Goal: Find specific page/section: Find specific page/section

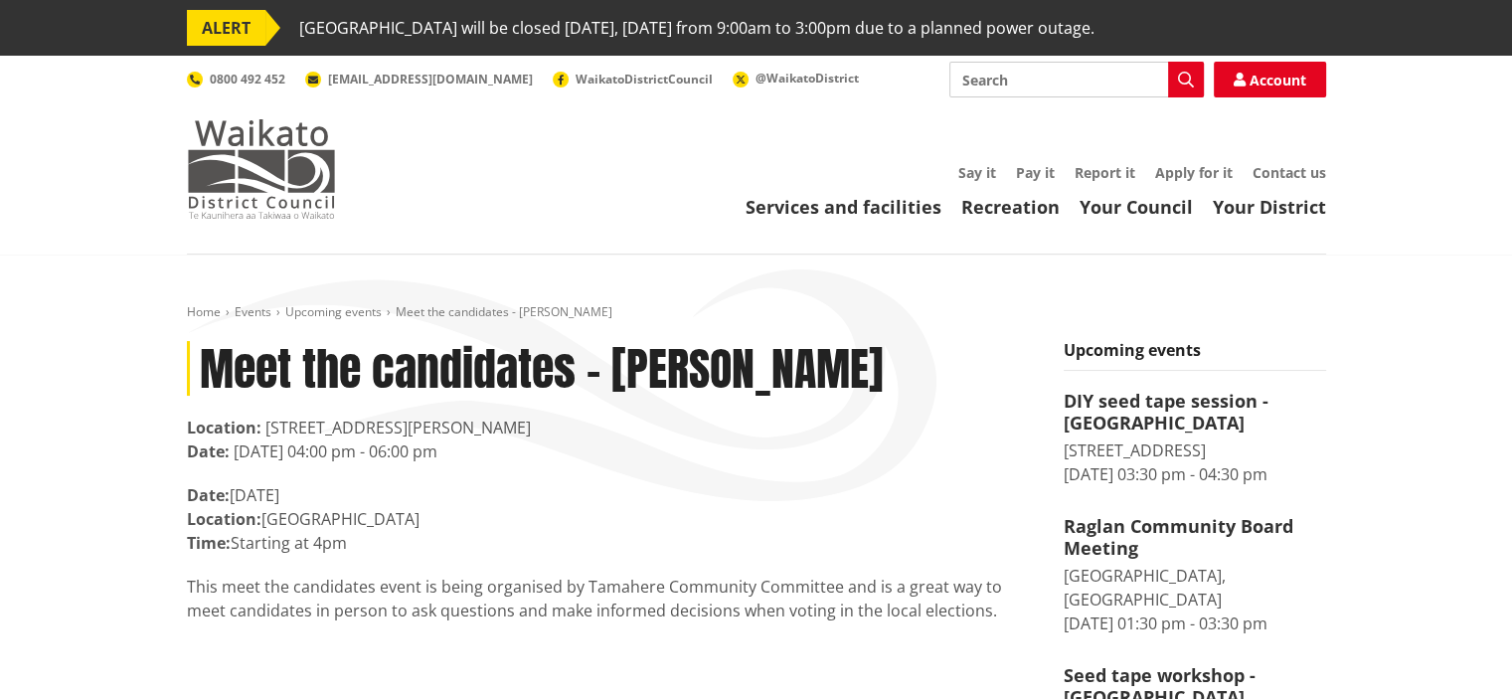
click at [265, 174] on img at bounding box center [261, 168] width 149 height 99
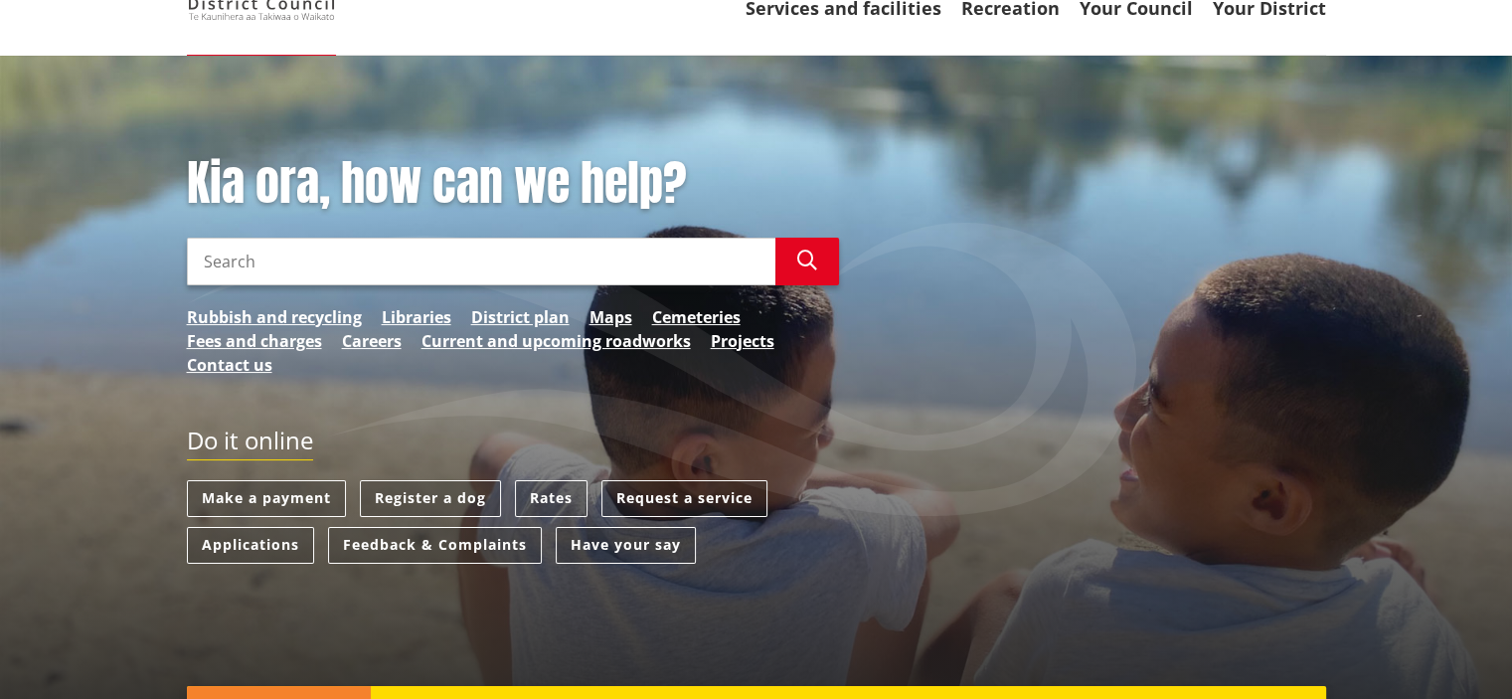
scroll to position [199, 0]
click at [281, 549] on link "Applications" at bounding box center [250, 545] width 127 height 37
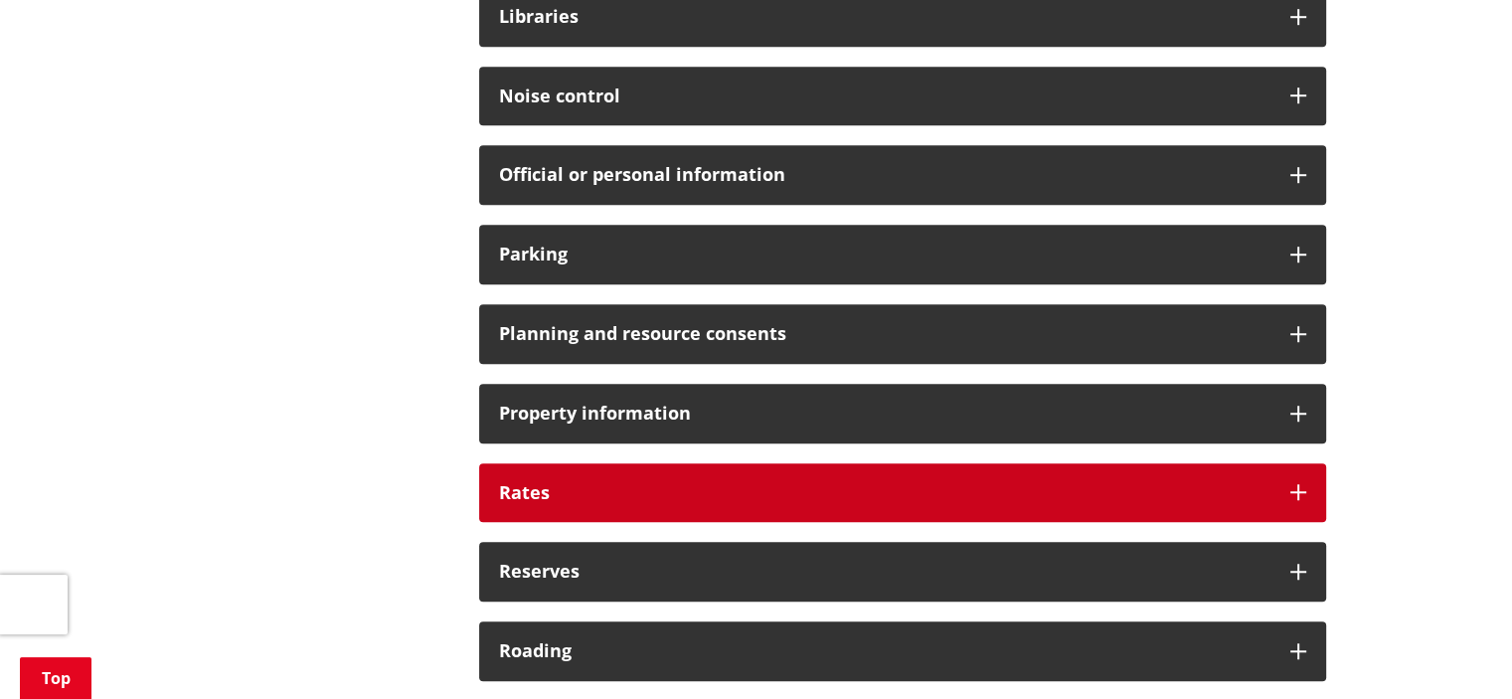
scroll to position [1392, 0]
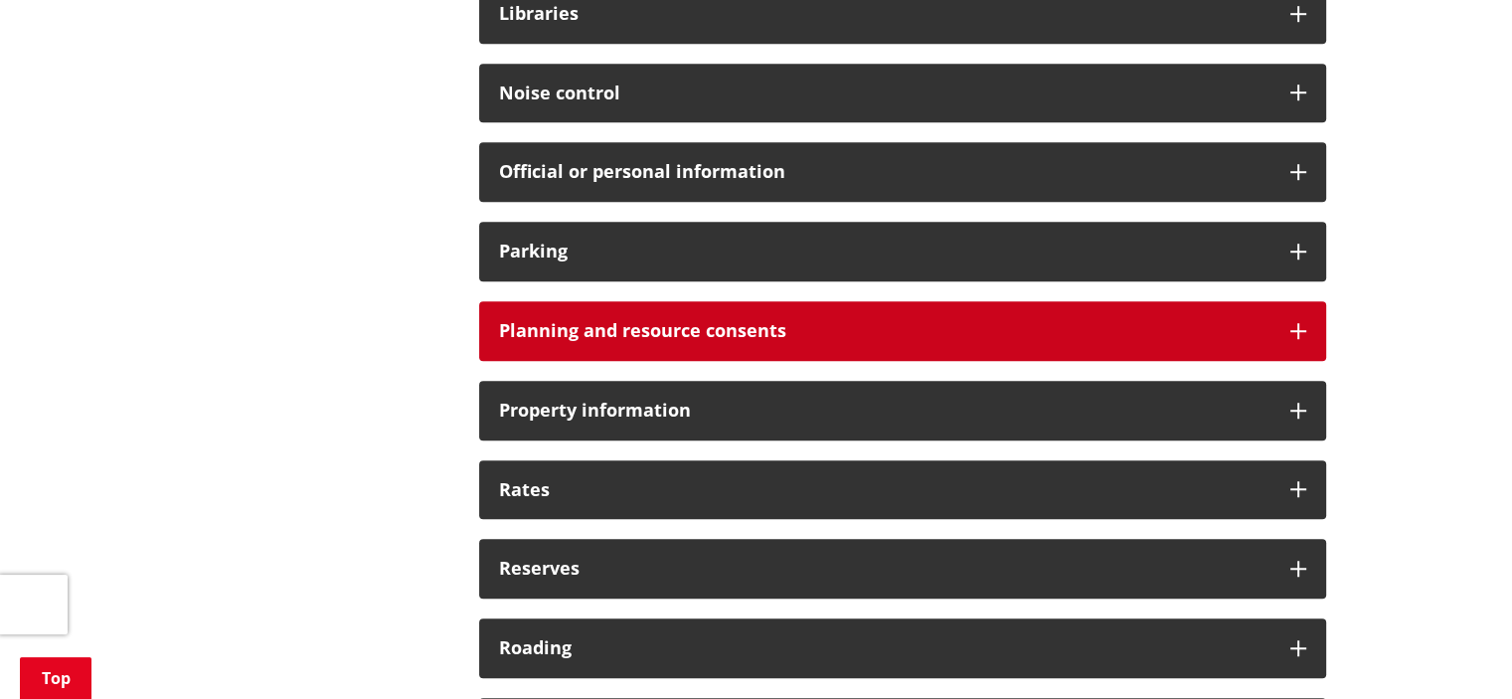
click at [810, 348] on div "Planning and resource consents" at bounding box center [902, 331] width 847 height 60
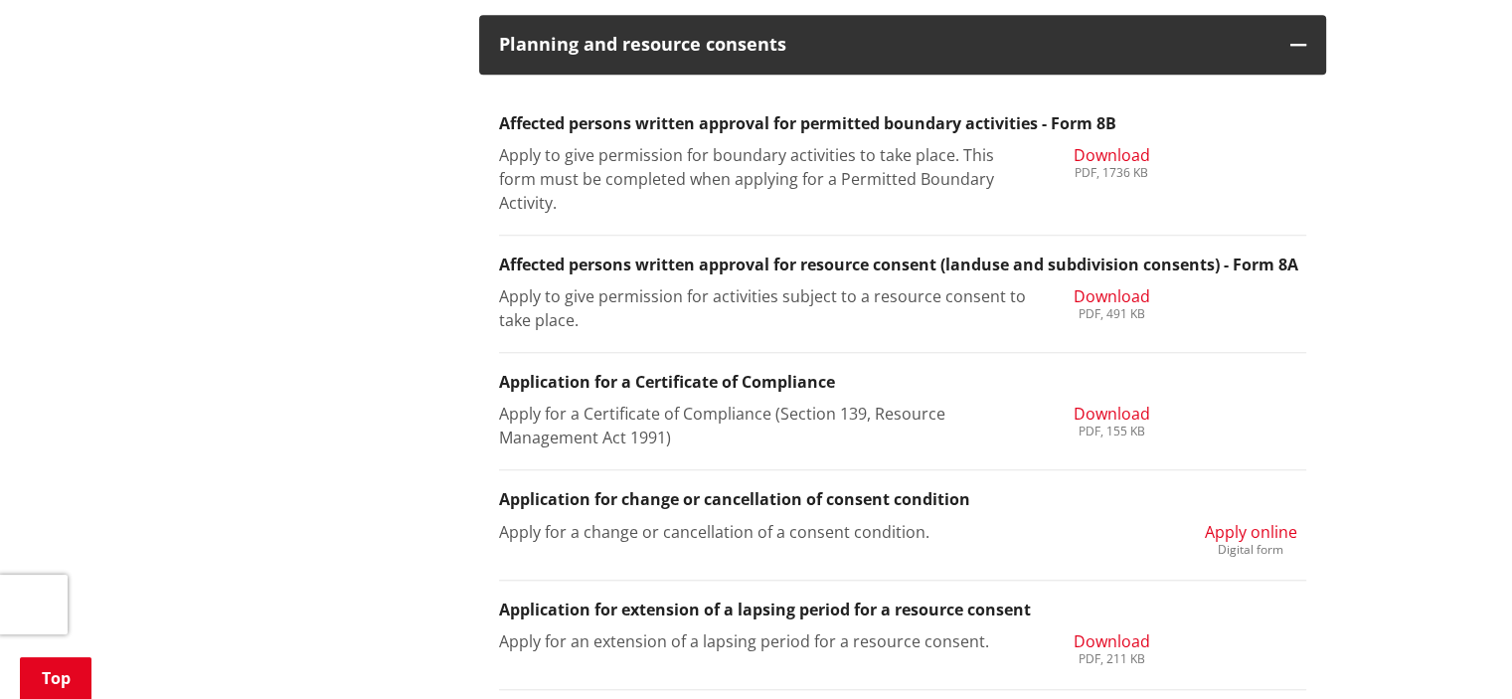
scroll to position [1491, 0]
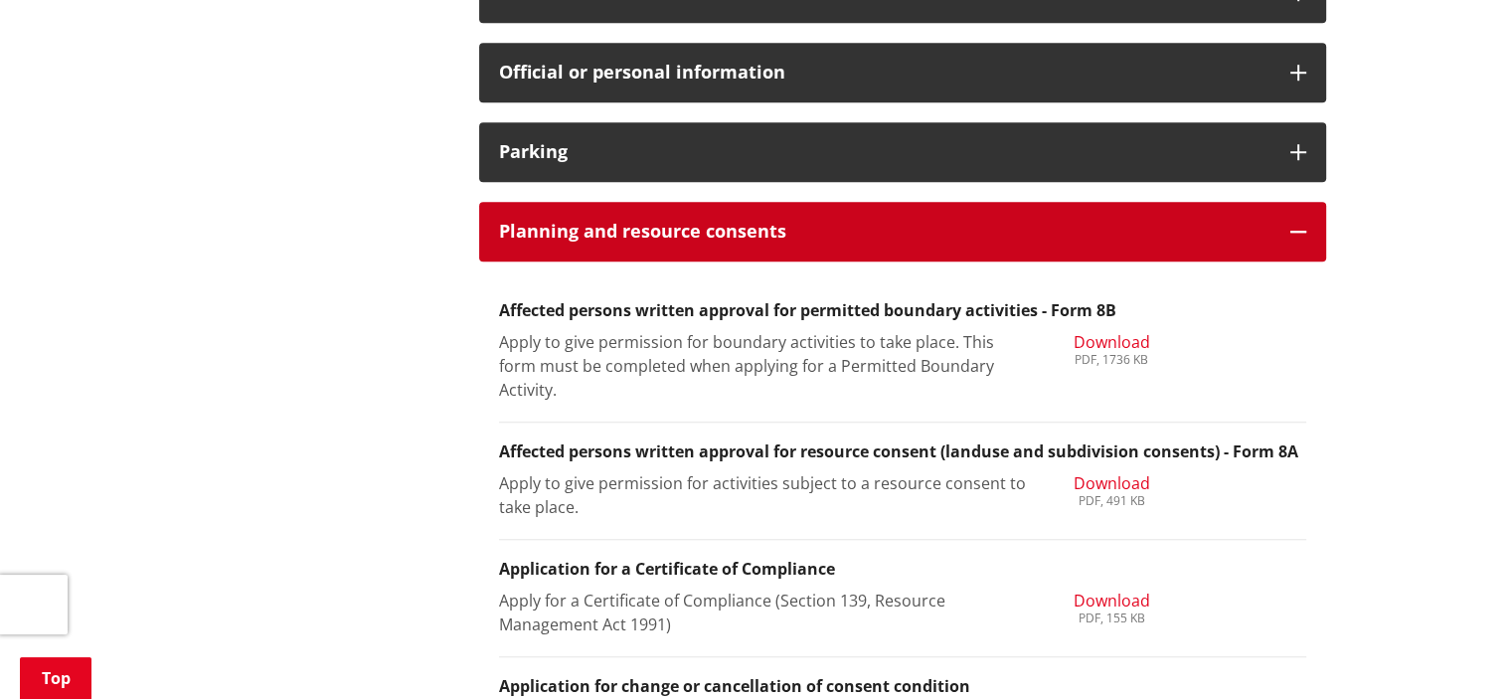
click at [871, 255] on div "Planning and resource consents" at bounding box center [902, 232] width 847 height 60
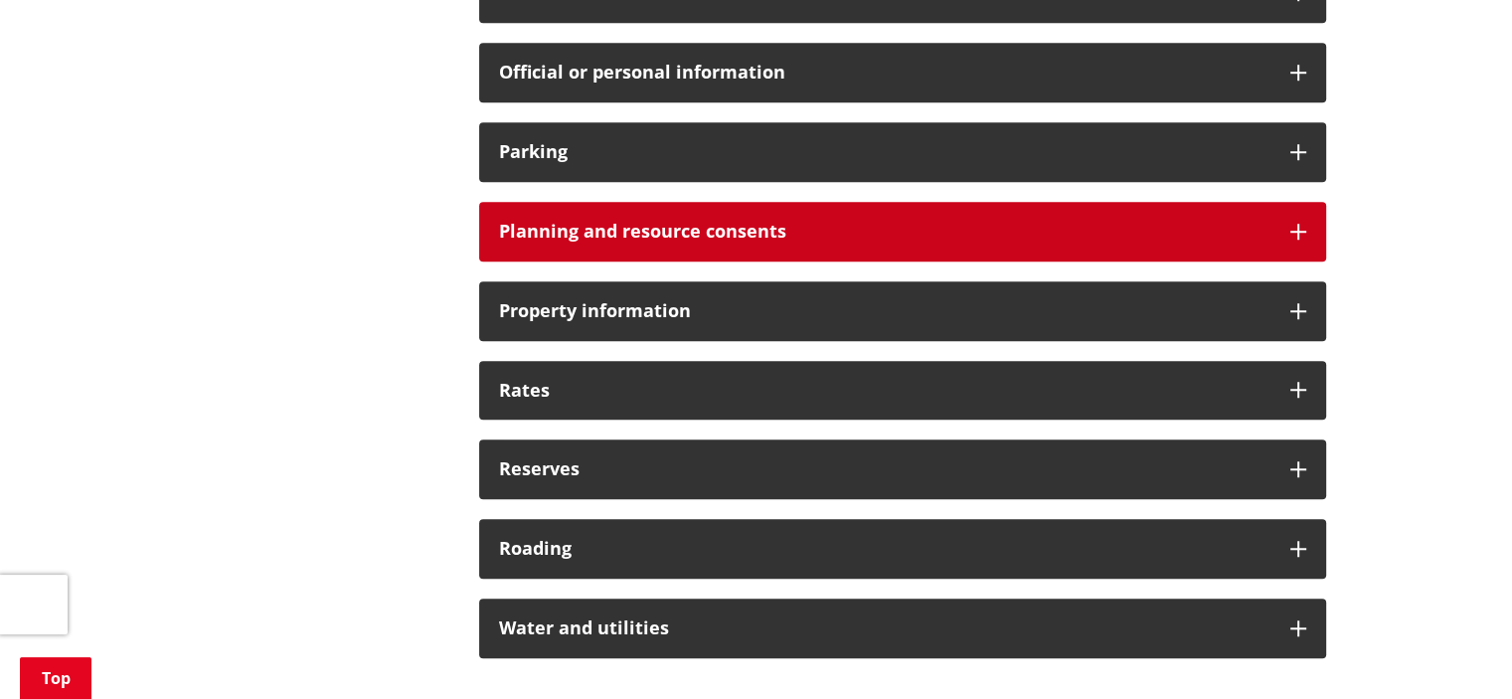
click at [876, 246] on div "Planning and resource consents" at bounding box center [902, 232] width 847 height 60
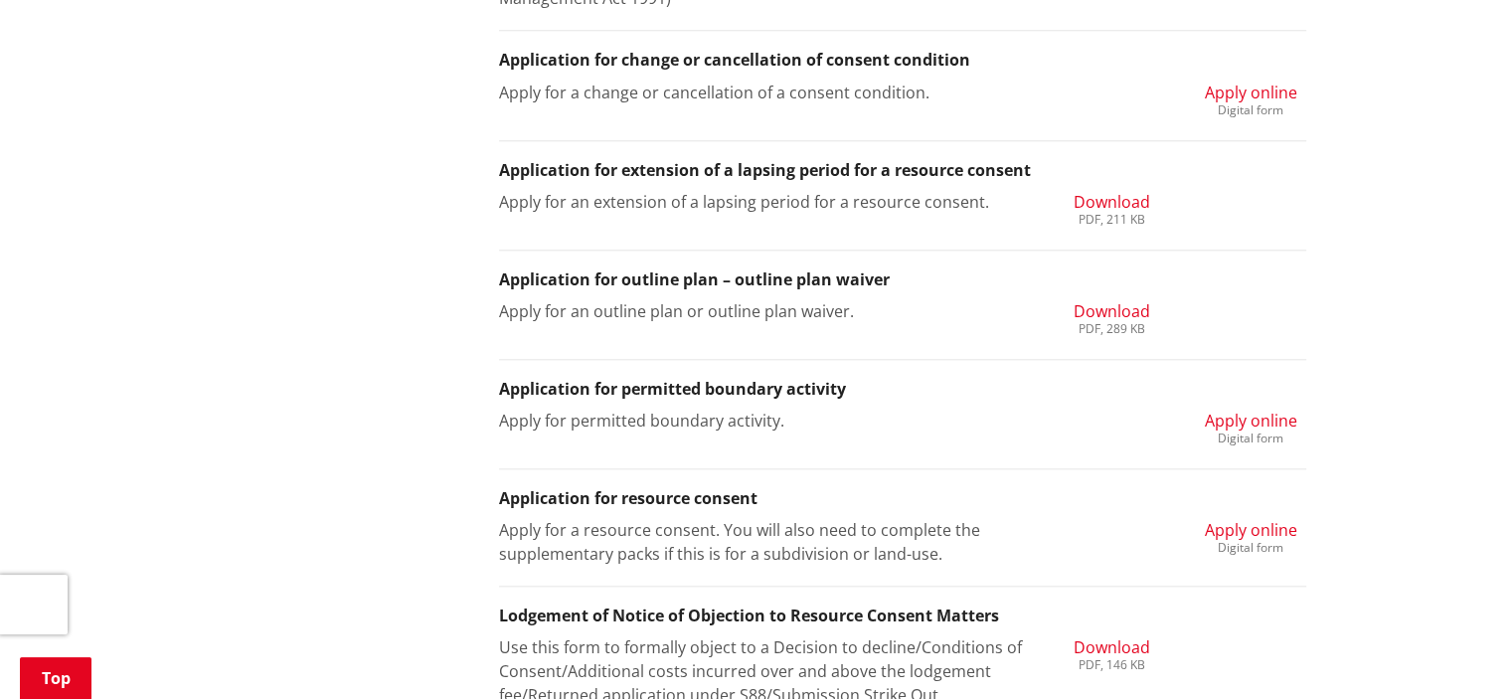
scroll to position [2088, 0]
